Goal: Task Accomplishment & Management: Use online tool/utility

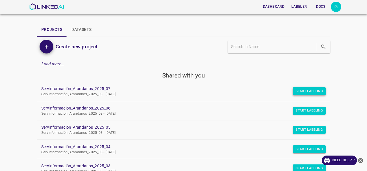
click at [304, 95] on button "Start Labeling" at bounding box center [309, 91] width 33 height 8
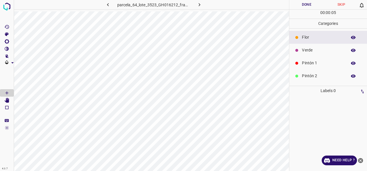
click at [316, 49] on p "Verde" at bounding box center [323, 50] width 42 height 6
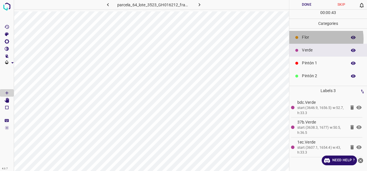
click at [316, 38] on p "Flor" at bounding box center [323, 37] width 42 height 6
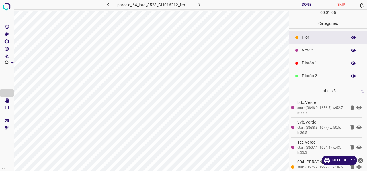
click at [308, 52] on p "Verde" at bounding box center [323, 50] width 42 height 6
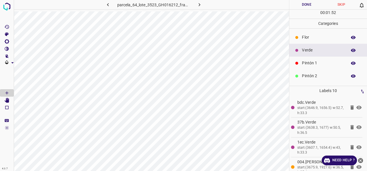
click at [310, 65] on p "Pintón 1" at bounding box center [323, 63] width 42 height 6
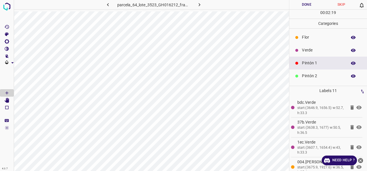
click at [312, 49] on p "Verde" at bounding box center [323, 50] width 42 height 6
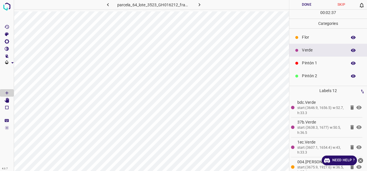
click at [311, 75] on p "Pintón 2" at bounding box center [323, 76] width 42 height 6
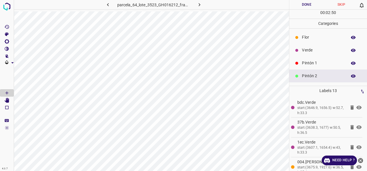
click at [315, 49] on p "Verde" at bounding box center [323, 50] width 42 height 6
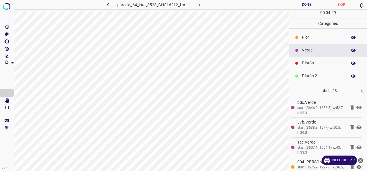
click at [314, 66] on div "Pintón 1" at bounding box center [328, 63] width 78 height 13
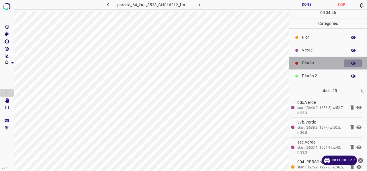
click at [351, 63] on icon "button" at bounding box center [353, 63] width 5 height 3
click at [353, 64] on button "button" at bounding box center [353, 63] width 18 height 7
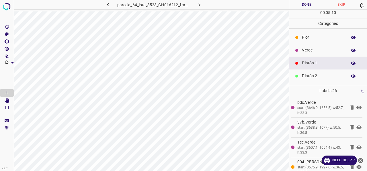
click at [351, 62] on icon "button" at bounding box center [353, 63] width 5 height 5
click at [351, 64] on icon "button" at bounding box center [353, 63] width 5 height 4
click at [311, 46] on div "Verde" at bounding box center [328, 50] width 78 height 13
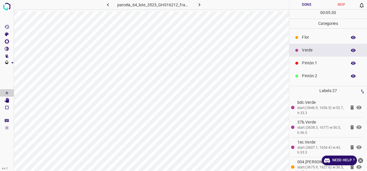
click at [351, 50] on icon "button" at bounding box center [353, 50] width 5 height 3
click at [351, 64] on icon "button" at bounding box center [353, 63] width 5 height 5
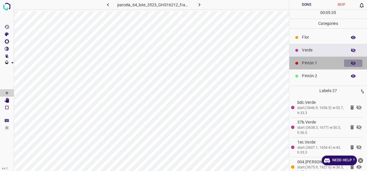
click at [351, 65] on icon "button" at bounding box center [353, 63] width 5 height 5
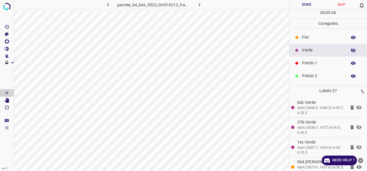
click at [351, 51] on icon "button" at bounding box center [353, 50] width 5 height 4
click at [316, 63] on p "Pintón 1" at bounding box center [323, 63] width 42 height 6
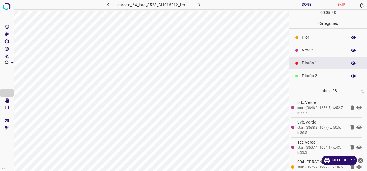
click at [316, 50] on p "Verde" at bounding box center [323, 50] width 42 height 6
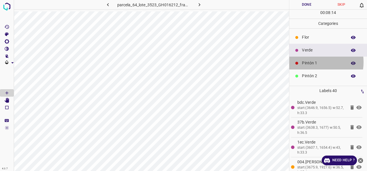
click at [310, 62] on p "Pintón 1" at bounding box center [323, 63] width 42 height 6
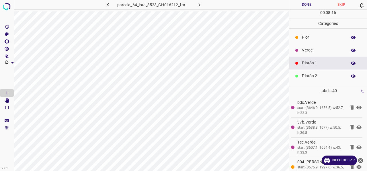
click at [351, 50] on icon "button" at bounding box center [353, 50] width 5 height 5
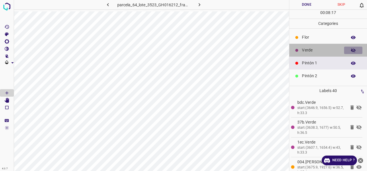
click at [351, 50] on icon "button" at bounding box center [353, 50] width 5 height 5
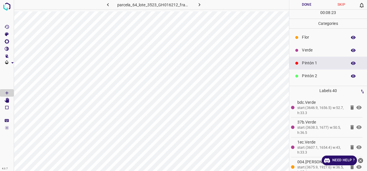
click at [351, 51] on icon "button" at bounding box center [353, 50] width 5 height 3
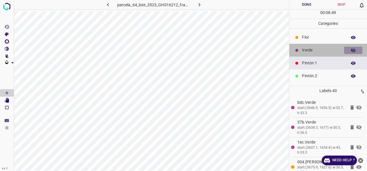
click at [351, 50] on icon "button" at bounding box center [353, 50] width 5 height 5
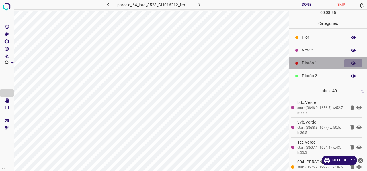
click at [351, 62] on icon "button" at bounding box center [353, 63] width 5 height 3
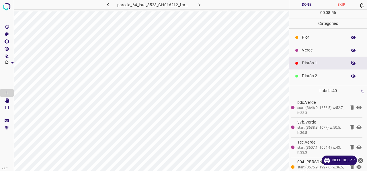
click at [351, 62] on icon "button" at bounding box center [353, 63] width 5 height 4
click at [350, 47] on button "button" at bounding box center [353, 50] width 18 height 7
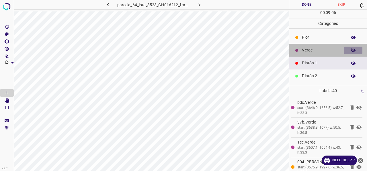
click at [351, 49] on icon "button" at bounding box center [353, 50] width 5 height 4
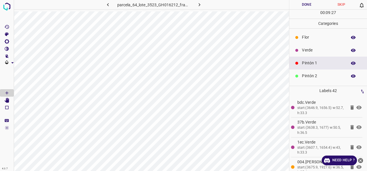
click at [313, 73] on p "Pintón 2" at bounding box center [323, 76] width 42 height 6
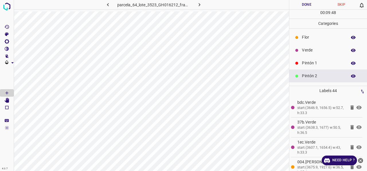
click at [351, 77] on icon "button" at bounding box center [353, 76] width 5 height 3
click at [351, 77] on icon "button" at bounding box center [353, 76] width 5 height 5
click at [313, 66] on div "Pintón 1" at bounding box center [328, 63] width 78 height 13
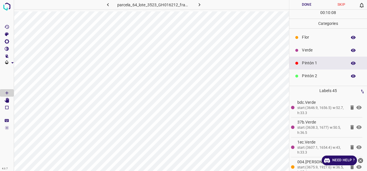
click at [311, 50] on p "Verde" at bounding box center [323, 50] width 42 height 6
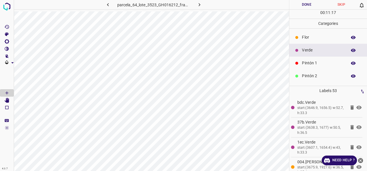
click at [351, 51] on icon "button" at bounding box center [353, 50] width 5 height 3
click at [351, 51] on icon "button" at bounding box center [353, 50] width 5 height 4
click at [323, 63] on p "Pintón 1" at bounding box center [323, 63] width 42 height 6
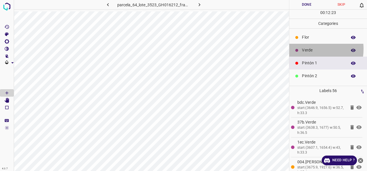
click at [308, 49] on p "Verde" at bounding box center [323, 50] width 42 height 6
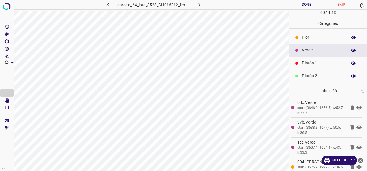
click at [351, 50] on icon "button" at bounding box center [353, 50] width 5 height 5
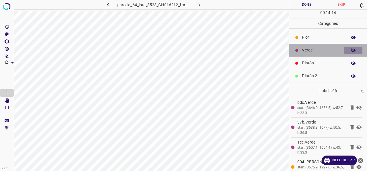
click at [351, 50] on button "button" at bounding box center [353, 50] width 18 height 7
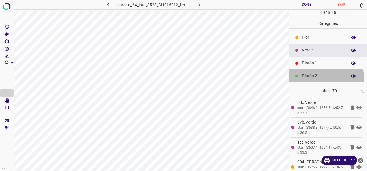
click at [316, 77] on p "Pintón 2" at bounding box center [323, 76] width 42 height 6
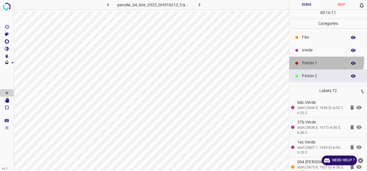
click at [316, 60] on p "Pintón 1" at bounding box center [323, 63] width 42 height 6
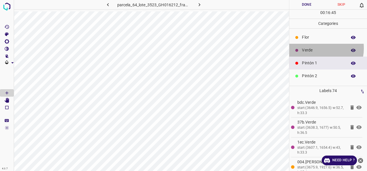
click at [318, 48] on p "Verde" at bounding box center [323, 50] width 42 height 6
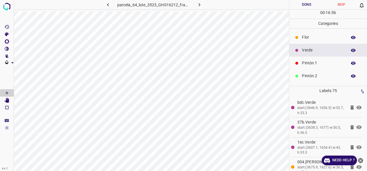
click at [316, 65] on p "Pintón 1" at bounding box center [323, 63] width 42 height 6
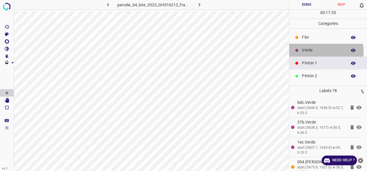
click at [305, 51] on p "Verde" at bounding box center [323, 50] width 42 height 6
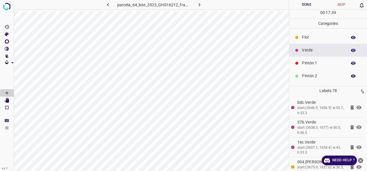
click at [351, 75] on icon "button" at bounding box center [353, 76] width 5 height 3
click at [351, 62] on icon "button" at bounding box center [353, 63] width 5 height 3
click at [351, 62] on icon "button" at bounding box center [353, 63] width 5 height 4
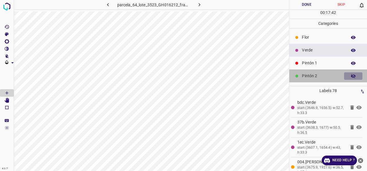
click at [348, 78] on button "button" at bounding box center [353, 76] width 18 height 7
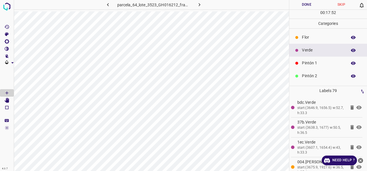
click at [351, 63] on icon "button" at bounding box center [353, 63] width 5 height 5
click at [351, 76] on icon "button" at bounding box center [353, 76] width 5 height 3
click at [351, 75] on icon "button" at bounding box center [353, 76] width 5 height 4
click at [351, 61] on icon "button" at bounding box center [353, 63] width 5 height 5
click at [319, 64] on p "Pintón 1" at bounding box center [323, 63] width 42 height 6
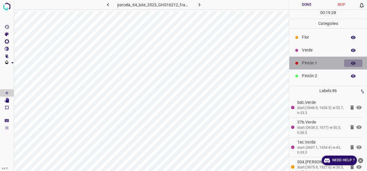
click at [351, 63] on icon "button" at bounding box center [353, 63] width 5 height 5
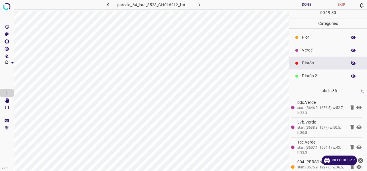
click at [351, 63] on button "button" at bounding box center [353, 63] width 18 height 7
click at [320, 52] on p "Verde" at bounding box center [323, 50] width 42 height 6
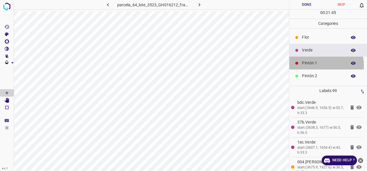
click at [318, 65] on p "Pintón 1" at bounding box center [323, 63] width 42 height 6
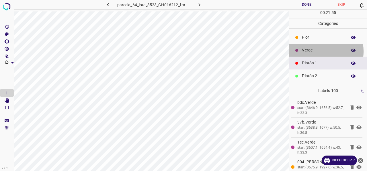
click at [315, 51] on p "Verde" at bounding box center [323, 50] width 42 height 6
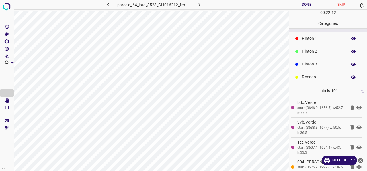
scroll to position [50, 0]
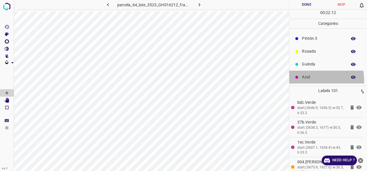
click at [317, 80] on div "Azul" at bounding box center [328, 77] width 78 height 13
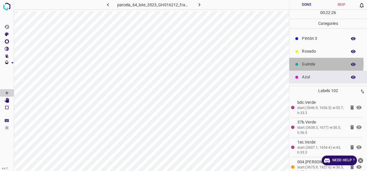
click at [302, 63] on p "Guinda" at bounding box center [323, 64] width 42 height 6
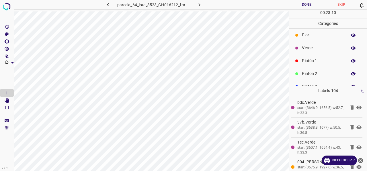
scroll to position [0, 0]
click at [314, 77] on p "Pintón 2" at bounding box center [323, 76] width 42 height 6
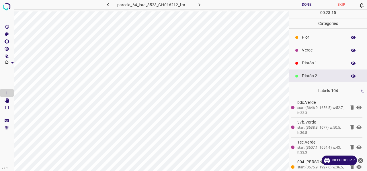
click at [306, 63] on p "Pintón 1" at bounding box center [323, 63] width 42 height 6
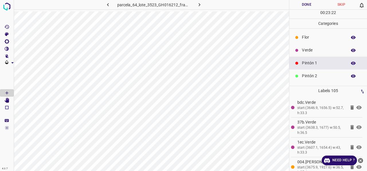
click at [307, 50] on p "Verde" at bounding box center [323, 50] width 42 height 6
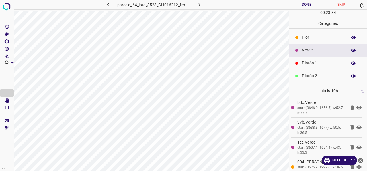
click at [315, 77] on p "Pintón 2" at bounding box center [323, 76] width 42 height 6
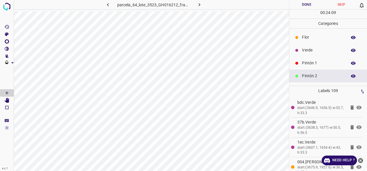
scroll to position [50, 0]
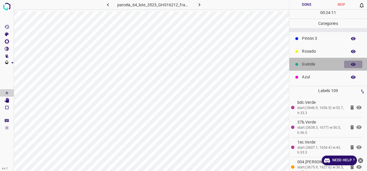
click at [351, 64] on icon "button" at bounding box center [353, 64] width 5 height 3
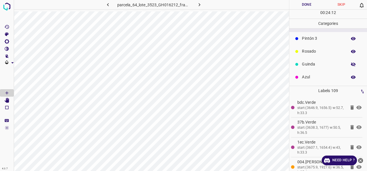
scroll to position [0, 0]
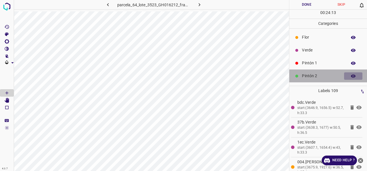
click at [351, 76] on icon "button" at bounding box center [353, 76] width 5 height 5
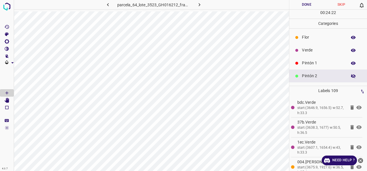
click at [351, 76] on icon "button" at bounding box center [353, 76] width 5 height 5
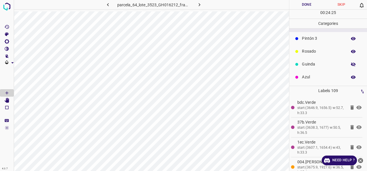
click at [351, 63] on icon "button" at bounding box center [353, 64] width 5 height 5
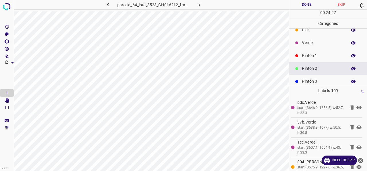
scroll to position [0, 0]
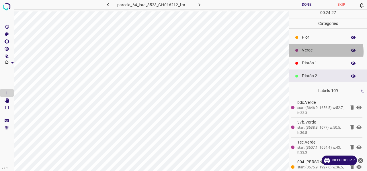
click at [315, 51] on p "Verde" at bounding box center [323, 50] width 42 height 6
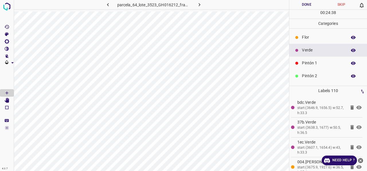
click at [326, 61] on p "Pintón 1" at bounding box center [323, 63] width 42 height 6
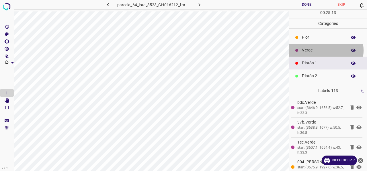
click at [320, 50] on p "Verde" at bounding box center [323, 50] width 42 height 6
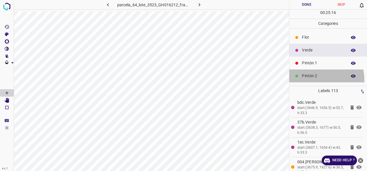
click at [318, 80] on div "Pintón 2" at bounding box center [328, 76] width 78 height 13
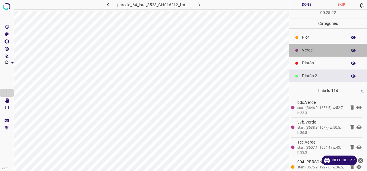
click at [330, 50] on p "Verde" at bounding box center [323, 50] width 42 height 6
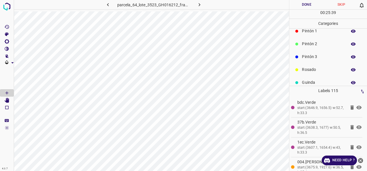
scroll to position [50, 0]
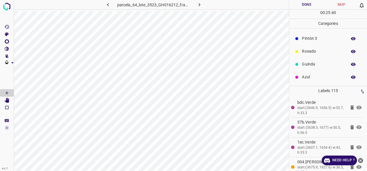
click at [312, 65] on p "Guinda" at bounding box center [323, 64] width 42 height 6
click at [312, 63] on p "Pintón 1" at bounding box center [323, 63] width 42 height 6
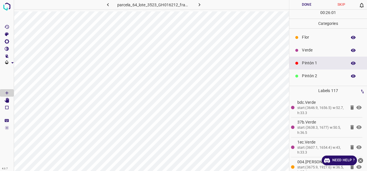
click at [312, 47] on div "Verde" at bounding box center [328, 50] width 78 height 13
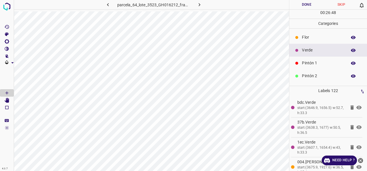
click at [313, 39] on p "Flor" at bounding box center [323, 37] width 42 height 6
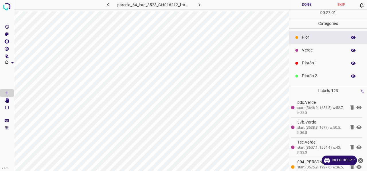
click at [307, 51] on p "Verde" at bounding box center [323, 50] width 42 height 6
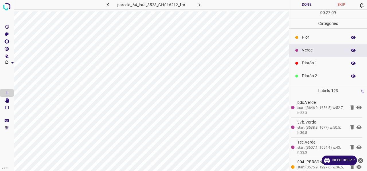
drag, startPoint x: 314, startPoint y: 63, endPoint x: 310, endPoint y: 63, distance: 3.2
click at [314, 63] on p "Pintón 1" at bounding box center [323, 63] width 42 height 6
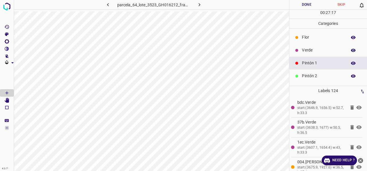
click at [308, 48] on p "Verde" at bounding box center [323, 50] width 42 height 6
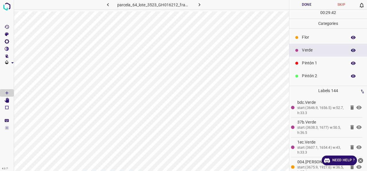
click at [318, 62] on p "Pintón 1" at bounding box center [323, 63] width 42 height 6
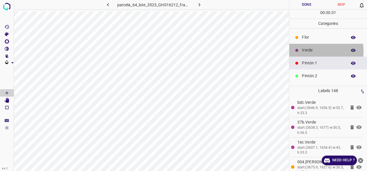
click at [312, 51] on p "Verde" at bounding box center [323, 50] width 42 height 6
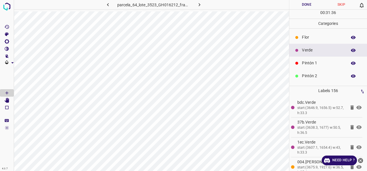
click at [324, 62] on p "Pintón 1" at bounding box center [323, 63] width 42 height 6
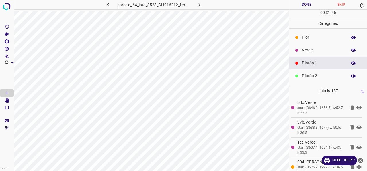
click at [316, 49] on p "Verde" at bounding box center [323, 50] width 42 height 6
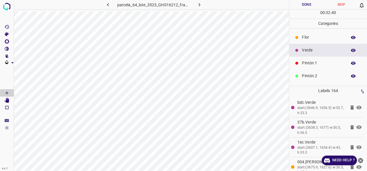
click at [315, 66] on p "Pintón 1" at bounding box center [323, 63] width 42 height 6
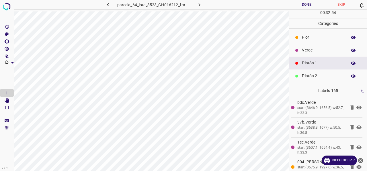
click at [310, 39] on p "Flor" at bounding box center [323, 37] width 42 height 6
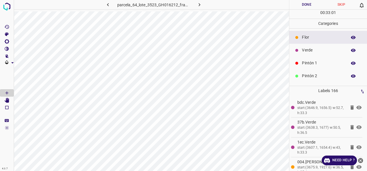
click at [312, 53] on p "Verde" at bounding box center [323, 50] width 42 height 6
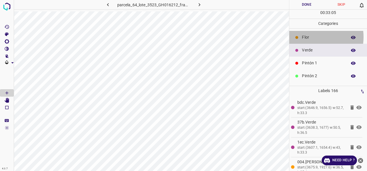
click at [310, 37] on p "Flor" at bounding box center [323, 37] width 42 height 6
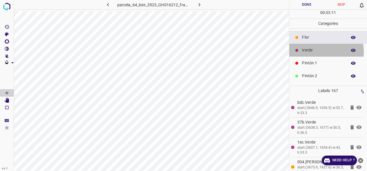
click at [322, 51] on p "Verde" at bounding box center [323, 50] width 42 height 6
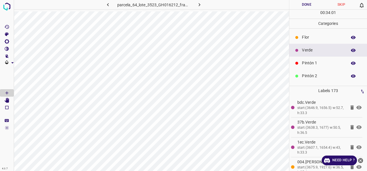
click at [320, 63] on p "Pintón 1" at bounding box center [323, 63] width 42 height 6
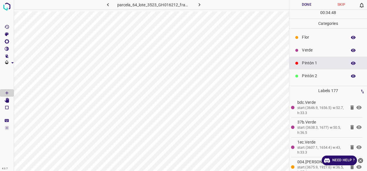
click at [319, 51] on p "Verde" at bounding box center [323, 50] width 42 height 6
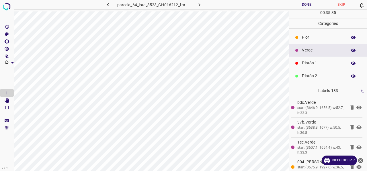
click at [320, 64] on p "Pintón 1" at bounding box center [323, 63] width 42 height 6
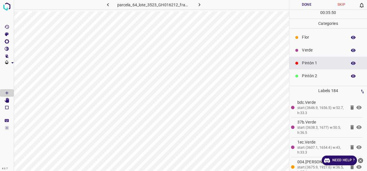
click at [311, 46] on div "Verde" at bounding box center [328, 50] width 78 height 13
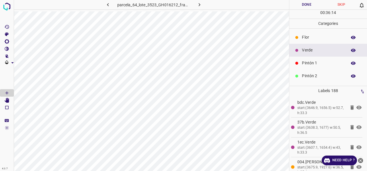
click at [318, 75] on p "Pintón 2" at bounding box center [323, 76] width 42 height 6
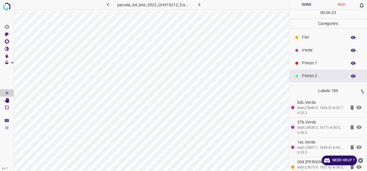
scroll to position [29, 0]
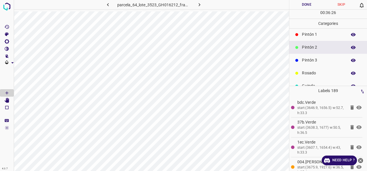
click at [317, 74] on p "Rosado" at bounding box center [323, 73] width 42 height 6
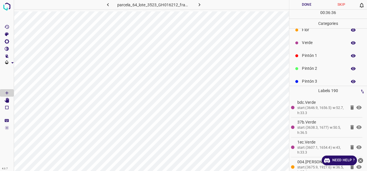
scroll to position [0, 0]
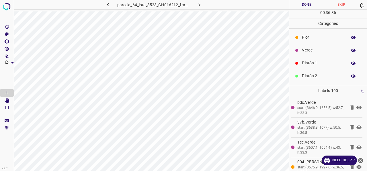
click at [312, 52] on p "Verde" at bounding box center [323, 50] width 42 height 6
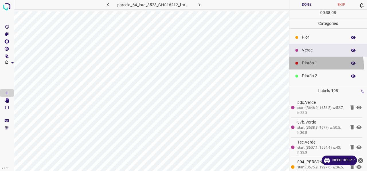
click at [316, 66] on p "Pintón 1" at bounding box center [323, 63] width 42 height 6
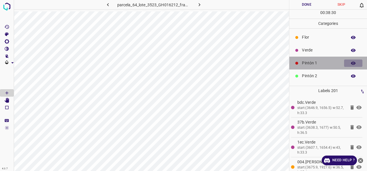
click at [351, 63] on icon "button" at bounding box center [353, 63] width 5 height 3
click at [351, 62] on icon "button" at bounding box center [353, 63] width 5 height 5
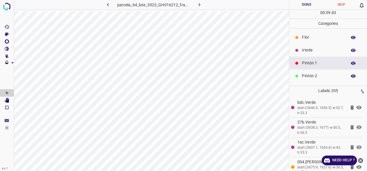
click at [313, 51] on p "Verde" at bounding box center [323, 50] width 42 height 6
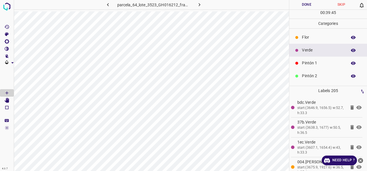
click at [308, 66] on div "Pintón 1" at bounding box center [328, 63] width 78 height 13
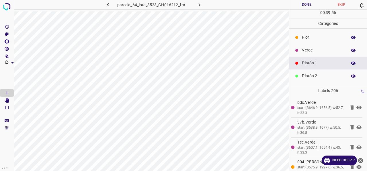
click at [314, 52] on p "Verde" at bounding box center [323, 50] width 42 height 6
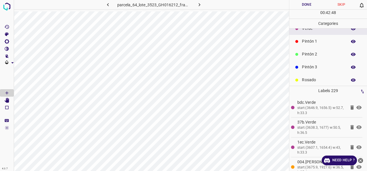
scroll to position [50, 0]
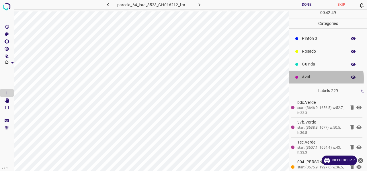
click at [315, 79] on p "Azul" at bounding box center [323, 77] width 42 height 6
click at [351, 76] on icon "button" at bounding box center [353, 77] width 5 height 5
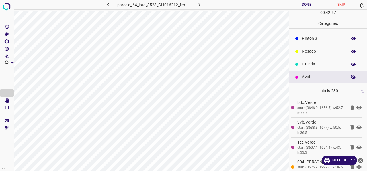
click at [351, 76] on icon "button" at bounding box center [353, 77] width 5 height 5
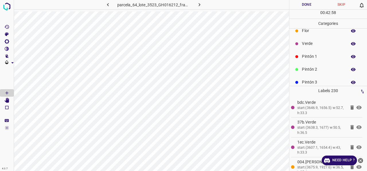
scroll to position [0, 0]
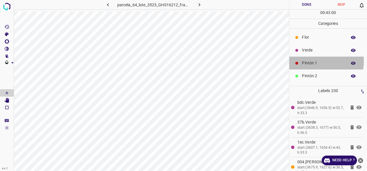
click at [314, 61] on p "Pintón 1" at bounding box center [323, 63] width 42 height 6
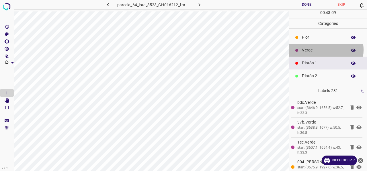
click at [317, 50] on p "Verde" at bounding box center [323, 50] width 42 height 6
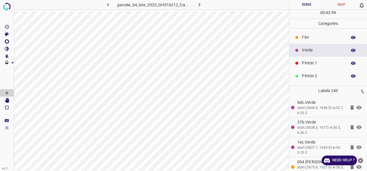
click at [314, 39] on p "Flor" at bounding box center [323, 37] width 42 height 6
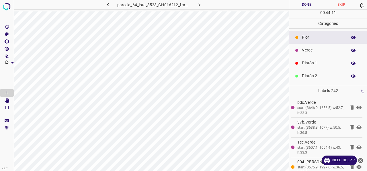
click at [314, 50] on p "Verde" at bounding box center [323, 50] width 42 height 6
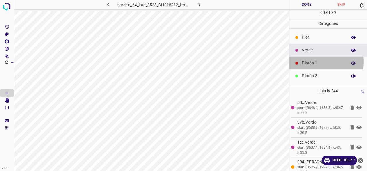
click at [317, 62] on p "Pintón 1" at bounding box center [323, 63] width 42 height 6
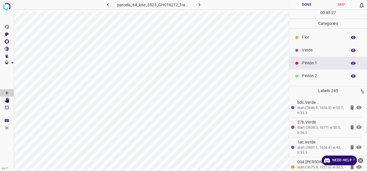
drag, startPoint x: 322, startPoint y: 50, endPoint x: 303, endPoint y: 58, distance: 20.6
click at [322, 50] on p "Verde" at bounding box center [323, 50] width 42 height 6
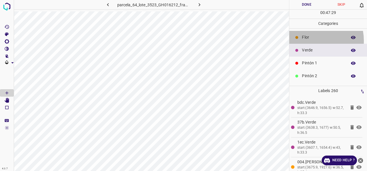
click at [309, 40] on div "Flor" at bounding box center [328, 37] width 78 height 13
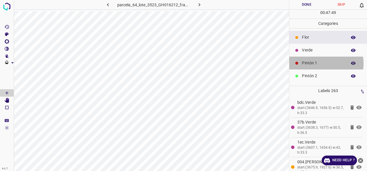
click at [318, 63] on p "Pintón 1" at bounding box center [323, 63] width 42 height 6
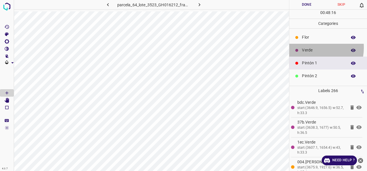
click at [310, 47] on p "Verde" at bounding box center [323, 50] width 42 height 6
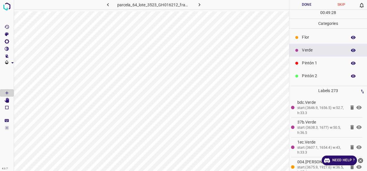
click at [310, 76] on p "Pintón 2" at bounding box center [323, 76] width 42 height 6
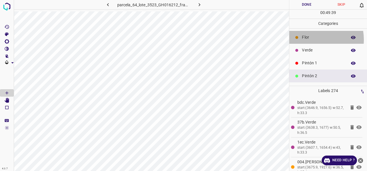
click at [309, 39] on p "Flor" at bounding box center [323, 37] width 42 height 6
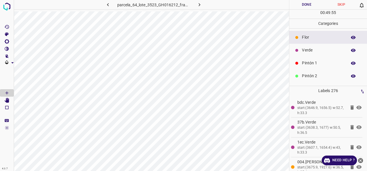
click at [311, 50] on p "Verde" at bounding box center [323, 50] width 42 height 6
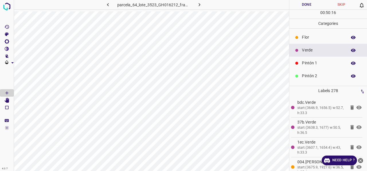
click at [314, 64] on p "Pintón 1" at bounding box center [323, 63] width 42 height 6
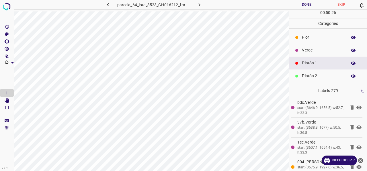
click at [313, 47] on p "Verde" at bounding box center [323, 50] width 42 height 6
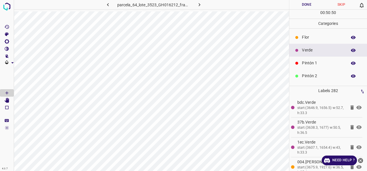
click at [315, 64] on p "Pintón 1" at bounding box center [323, 63] width 42 height 6
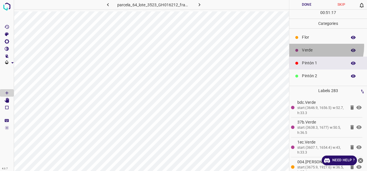
click at [315, 46] on div "Verde" at bounding box center [328, 50] width 78 height 13
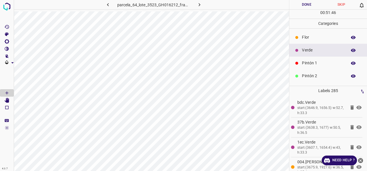
click at [318, 63] on p "Pintón 1" at bounding box center [323, 63] width 42 height 6
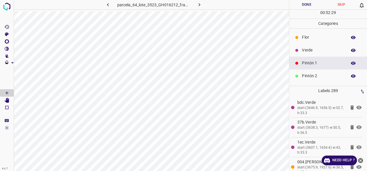
click at [320, 49] on p "Verde" at bounding box center [323, 50] width 42 height 6
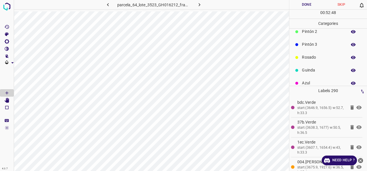
scroll to position [50, 0]
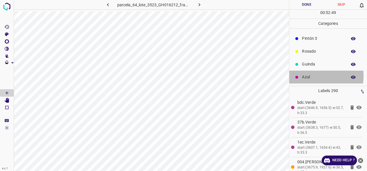
click at [312, 76] on p "Azul" at bounding box center [323, 77] width 42 height 6
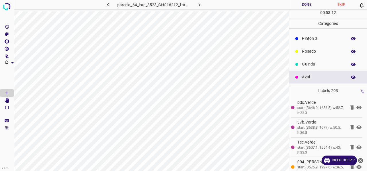
scroll to position [0, 0]
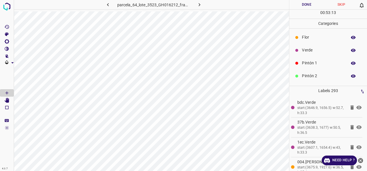
click at [318, 63] on p "Pintón 1" at bounding box center [323, 63] width 42 height 6
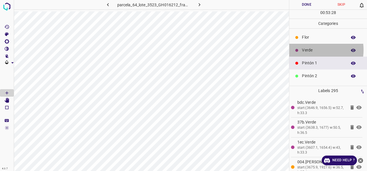
click at [309, 50] on p "Verde" at bounding box center [323, 50] width 42 height 6
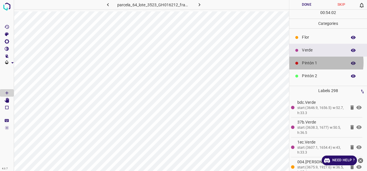
click at [312, 62] on p "Pintón 1" at bounding box center [323, 63] width 42 height 6
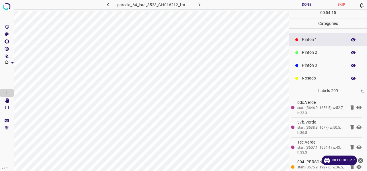
scroll to position [50, 0]
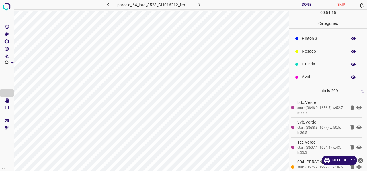
click at [312, 78] on p "Azul" at bounding box center [323, 77] width 42 height 6
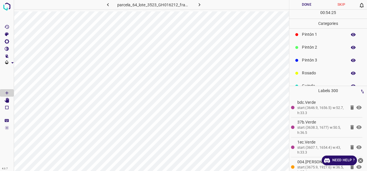
scroll to position [0, 0]
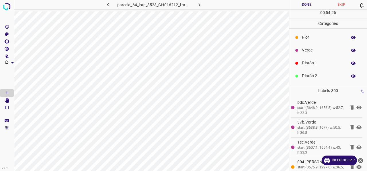
click at [312, 50] on p "Verde" at bounding box center [323, 50] width 42 height 6
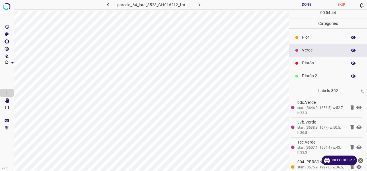
click at [320, 64] on p "Pintón 1" at bounding box center [323, 63] width 42 height 6
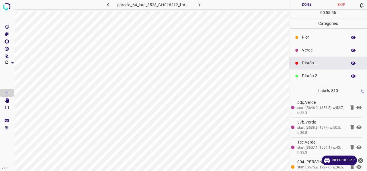
click at [314, 51] on p "Verde" at bounding box center [323, 50] width 42 height 6
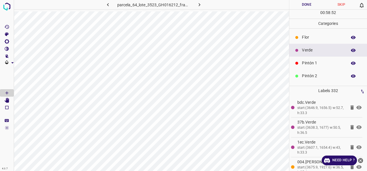
click at [316, 66] on div "Pintón 1" at bounding box center [328, 63] width 78 height 13
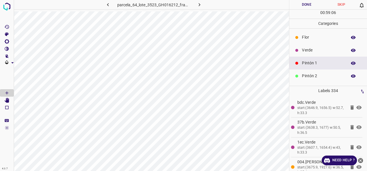
click at [312, 49] on p "Verde" at bounding box center [323, 50] width 42 height 6
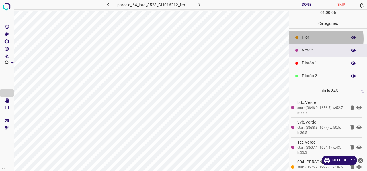
click at [302, 38] on p "Flor" at bounding box center [323, 37] width 42 height 6
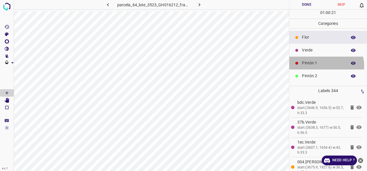
click at [324, 66] on p "Pintón 1" at bounding box center [323, 63] width 42 height 6
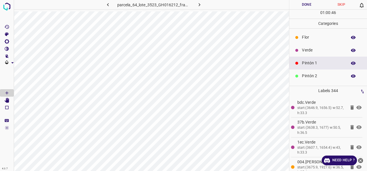
scroll to position [50, 0]
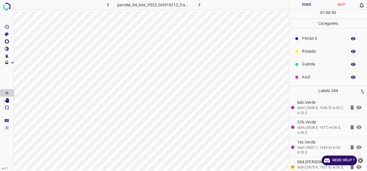
click at [312, 78] on p "Azul" at bounding box center [323, 77] width 42 height 6
click at [312, 66] on p "Guinda" at bounding box center [323, 64] width 42 height 6
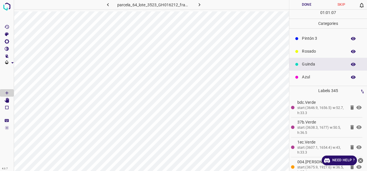
click at [315, 77] on p "Azul" at bounding box center [323, 77] width 42 height 6
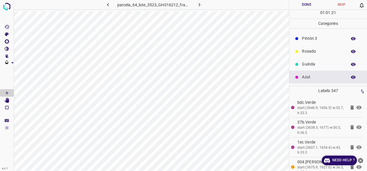
scroll to position [0, 0]
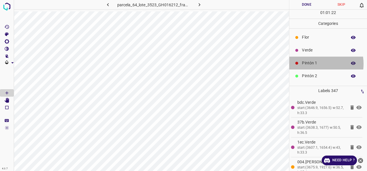
click at [312, 64] on p "Pintón 1" at bounding box center [323, 63] width 42 height 6
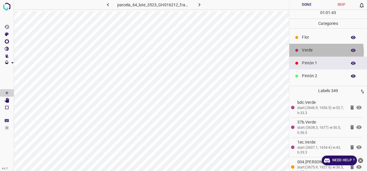
click at [316, 52] on p "Verde" at bounding box center [323, 50] width 42 height 6
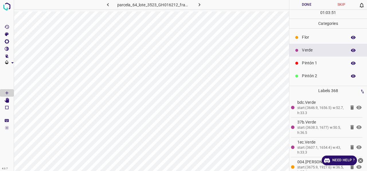
click at [306, 39] on p "Flor" at bounding box center [323, 37] width 42 height 6
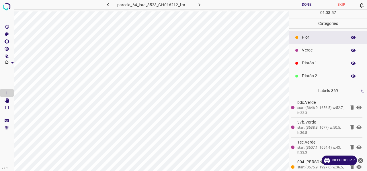
click at [310, 49] on p "Verde" at bounding box center [323, 50] width 42 height 6
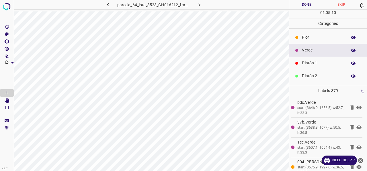
click at [314, 40] on p "Flor" at bounding box center [323, 37] width 42 height 6
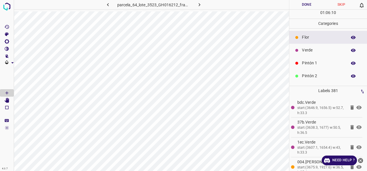
click at [324, 48] on p "Verde" at bounding box center [323, 50] width 42 height 6
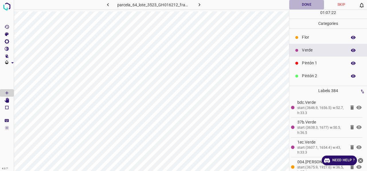
click at [303, 4] on button "Done" at bounding box center [306, 4] width 35 height 9
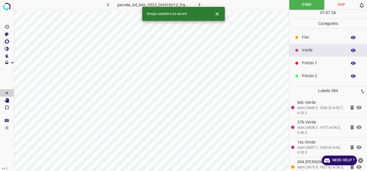
click at [216, 15] on icon "Close" at bounding box center [216, 13] width 3 height 3
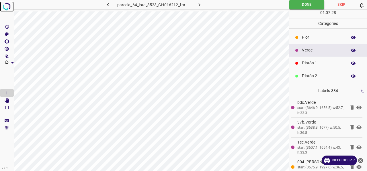
click at [9, 7] on img at bounding box center [7, 6] width 10 height 10
